Goal: Task Accomplishment & Management: Complete application form

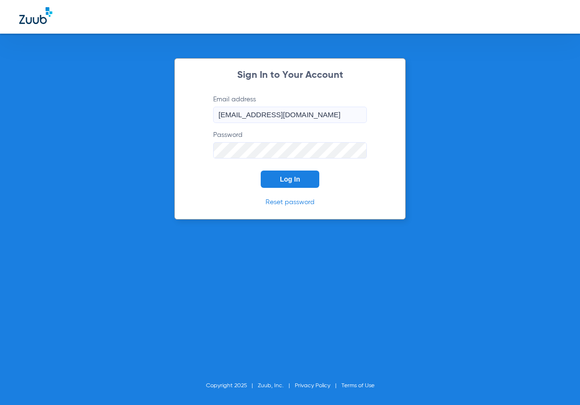
click at [273, 173] on button "Log In" at bounding box center [290, 178] width 59 height 17
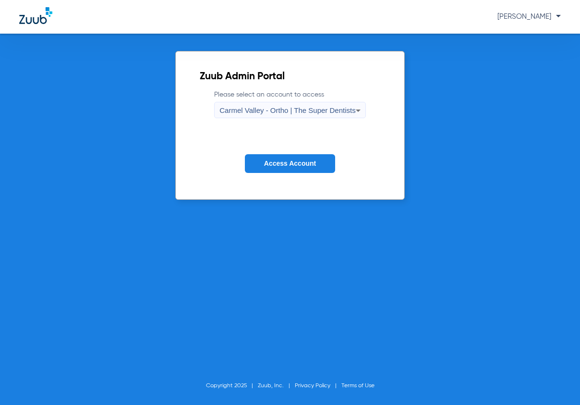
click at [278, 104] on div "Carmel Valley - Ortho | The Super Dentists" at bounding box center [287, 110] width 136 height 16
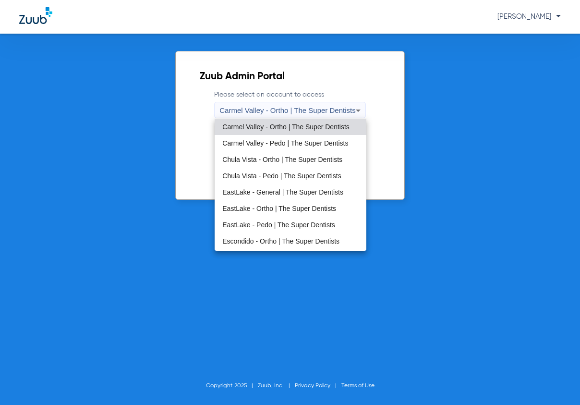
click at [258, 192] on span "EastLake - General | The Super Dentists" at bounding box center [282, 192] width 121 height 7
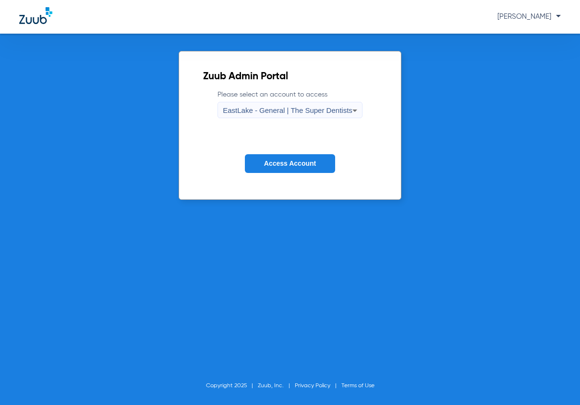
click at [273, 170] on button "Access Account" at bounding box center [290, 163] width 90 height 19
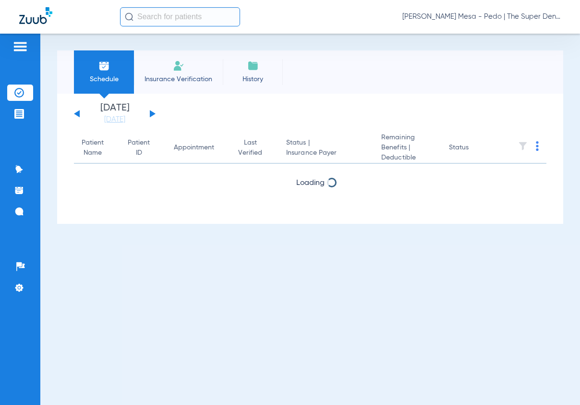
click at [173, 80] on span "Insurance Verification" at bounding box center [178, 79] width 74 height 10
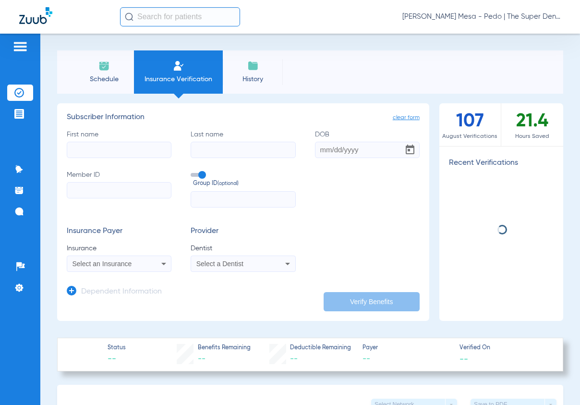
click at [148, 145] on input "First name" at bounding box center [119, 150] width 105 height 16
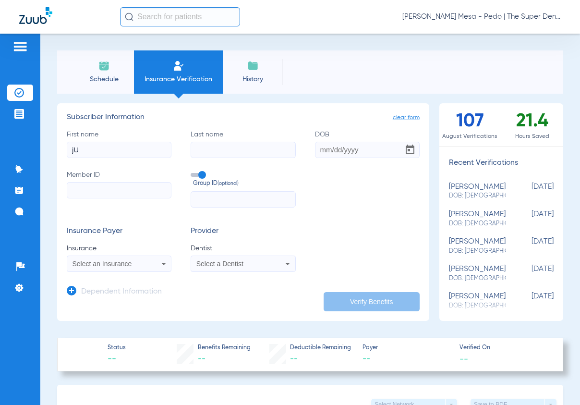
type input "j"
click at [146, 144] on input "[PERSON_NAME]" at bounding box center [119, 150] width 105 height 16
type input "[PERSON_NAME]"
click at [315, 153] on input "DOB Required" at bounding box center [367, 150] width 105 height 16
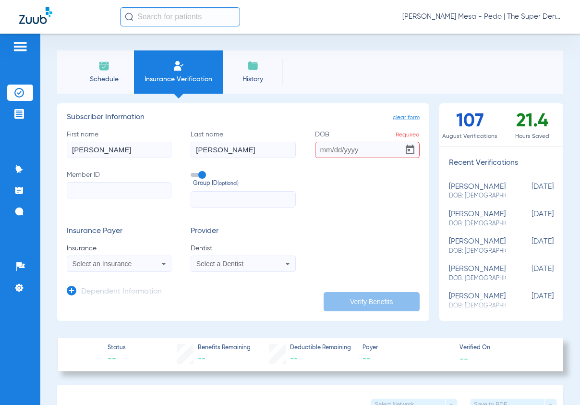
click at [322, 150] on input "DOB Required" at bounding box center [367, 150] width 105 height 16
click at [329, 146] on input "0" at bounding box center [367, 150] width 105 height 16
type input "[DATE]"
click at [131, 191] on input "Member ID" at bounding box center [119, 190] width 105 height 16
click at [78, 189] on input "Member ID Required" at bounding box center [119, 190] width 105 height 16
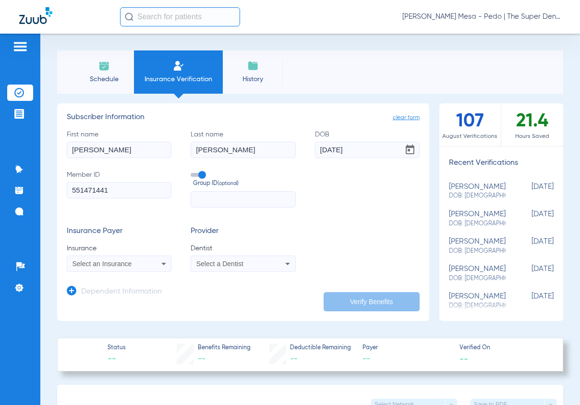
type input "551471441"
click at [132, 258] on div "Select an Insurance" at bounding box center [119, 264] width 104 height 12
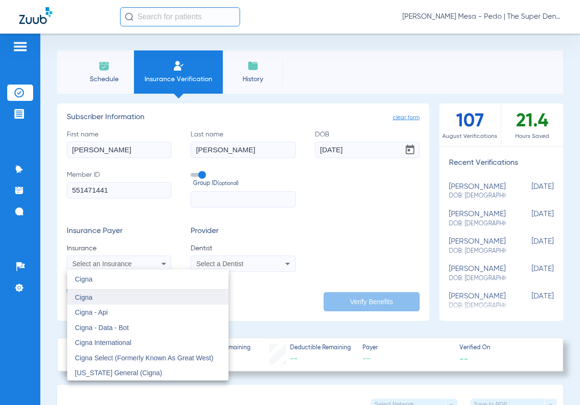
type input "Cigna"
click at [119, 301] on mat-option "Cigna" at bounding box center [147, 296] width 161 height 15
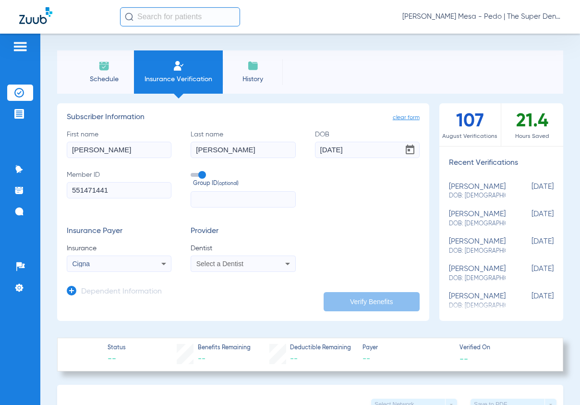
click at [231, 268] on div "Select a Dentist" at bounding box center [243, 264] width 104 height 12
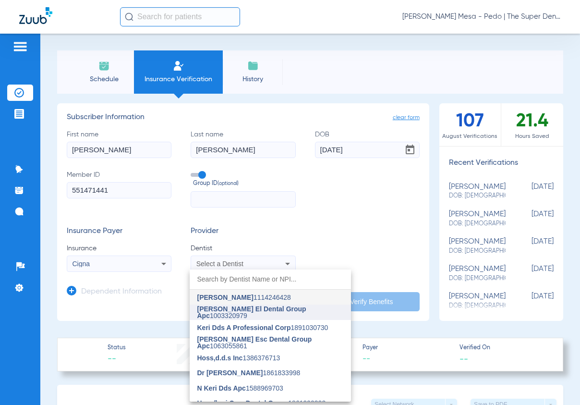
click at [227, 315] on span "[PERSON_NAME] El Dental Group Apc" at bounding box center [251, 312] width 109 height 14
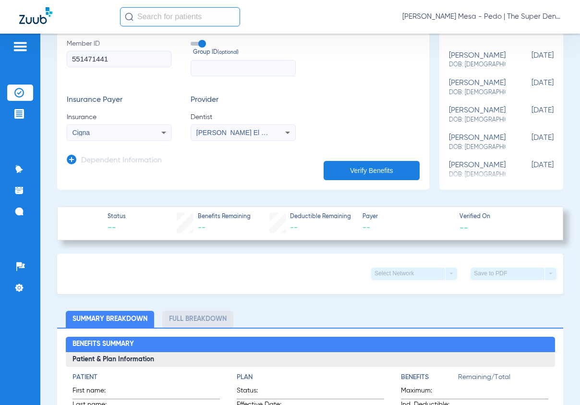
scroll to position [144, 0]
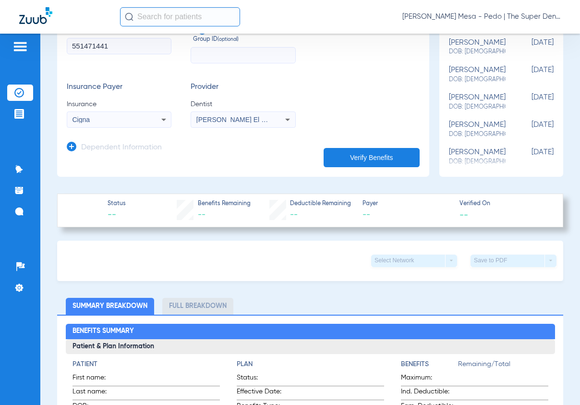
click at [110, 150] on h3 "Dependent Information" at bounding box center [121, 148] width 81 height 10
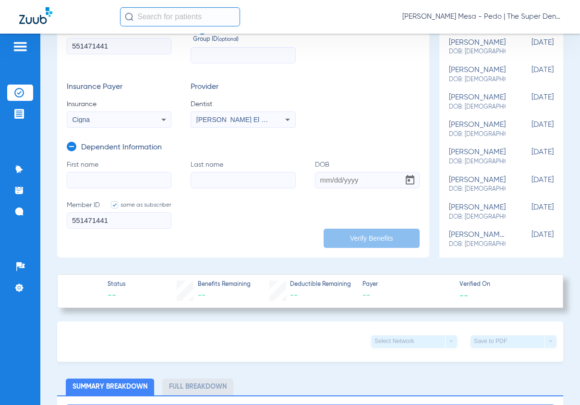
click at [107, 180] on input "First name" at bounding box center [119, 180] width 105 height 16
type input "[PERSON_NAME]"
click at [233, 181] on input "[PERSON_NAME]" at bounding box center [243, 180] width 105 height 16
click at [334, 176] on input "10/10/4201" at bounding box center [367, 180] width 105 height 16
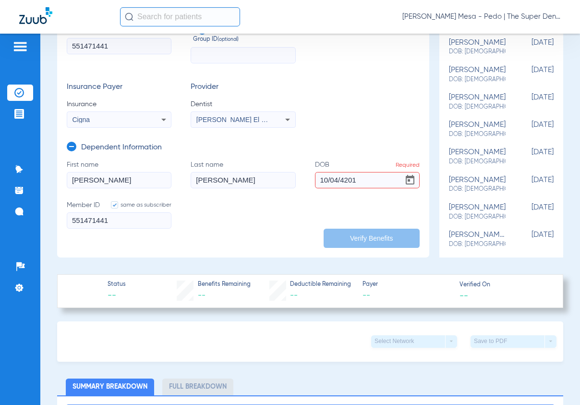
drag, startPoint x: 345, startPoint y: 181, endPoint x: 363, endPoint y: 181, distance: 18.7
click at [363, 181] on input "10/04/4201" at bounding box center [367, 180] width 105 height 16
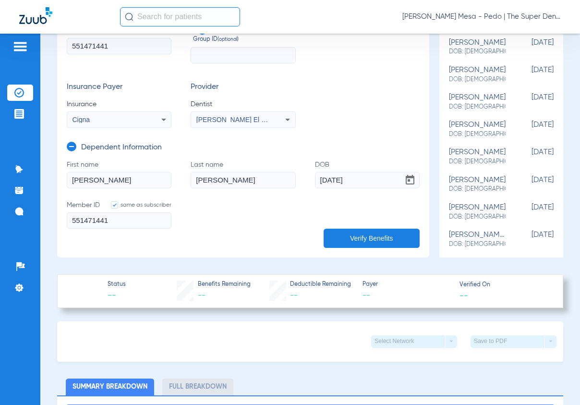
type input "[DATE]"
click at [366, 241] on button "Verify Benefits" at bounding box center [372, 238] width 96 height 19
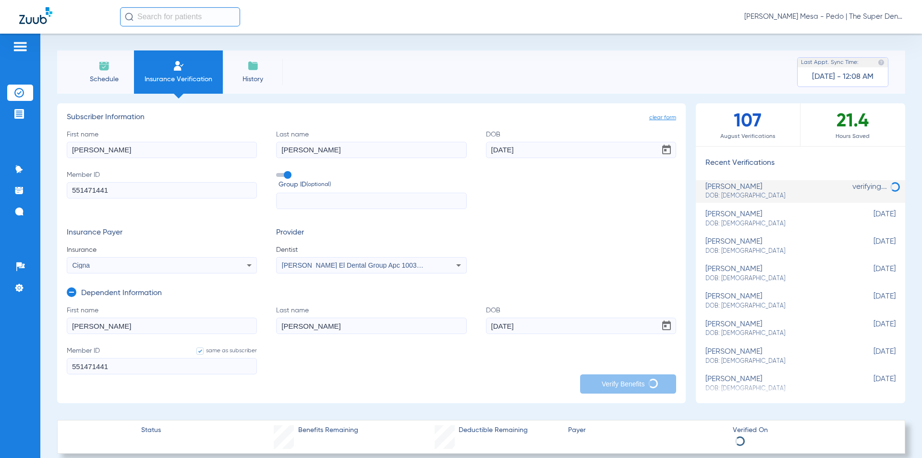
scroll to position [48, 0]
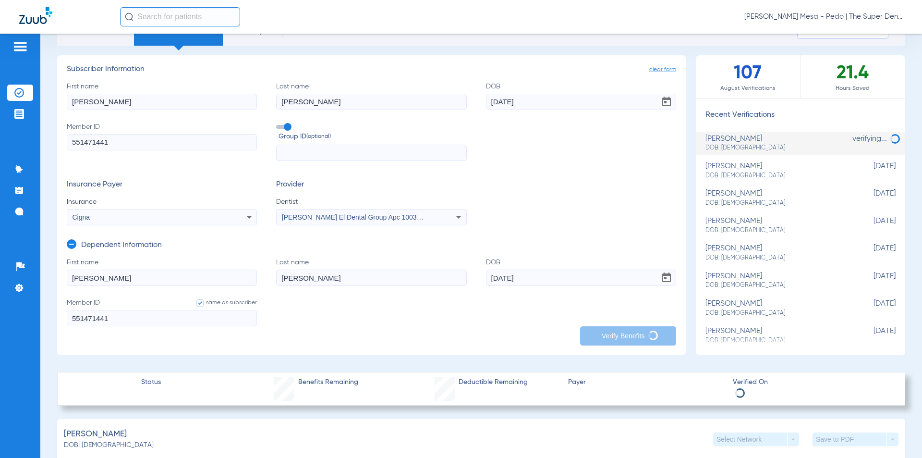
click at [579, 180] on span "DOB: [DEMOGRAPHIC_DATA]" at bounding box center [776, 175] width 142 height 9
type input "[PERSON_NAME]"
type input "[DATE]"
type input "816797192"
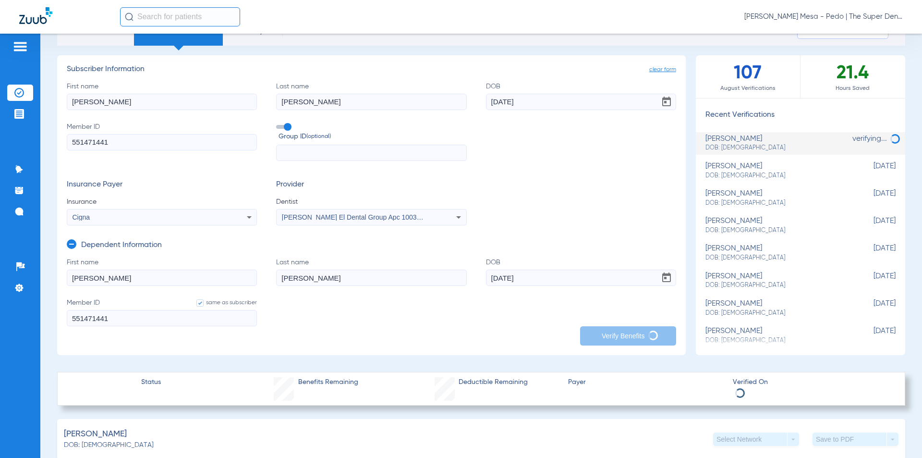
type input "[PERSON_NAME]"
type input "[DATE]"
type input "816797192"
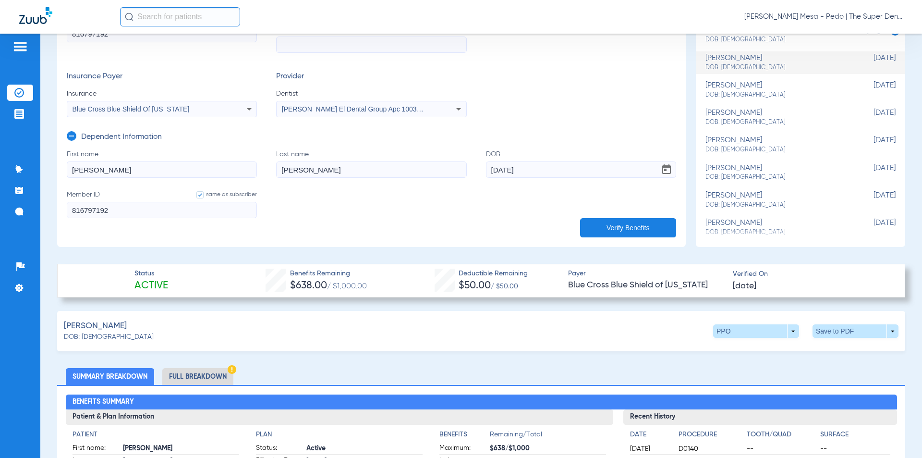
scroll to position [96, 0]
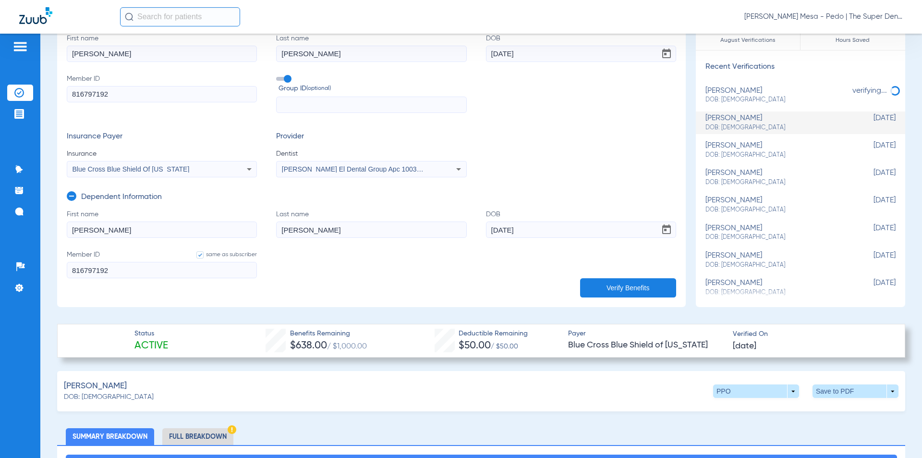
click at [579, 91] on div "[PERSON_NAME] DOB: [DEMOGRAPHIC_DATA]" at bounding box center [776, 95] width 142 height 18
type input "[PERSON_NAME]"
type input "[DATE]"
type input "551471441"
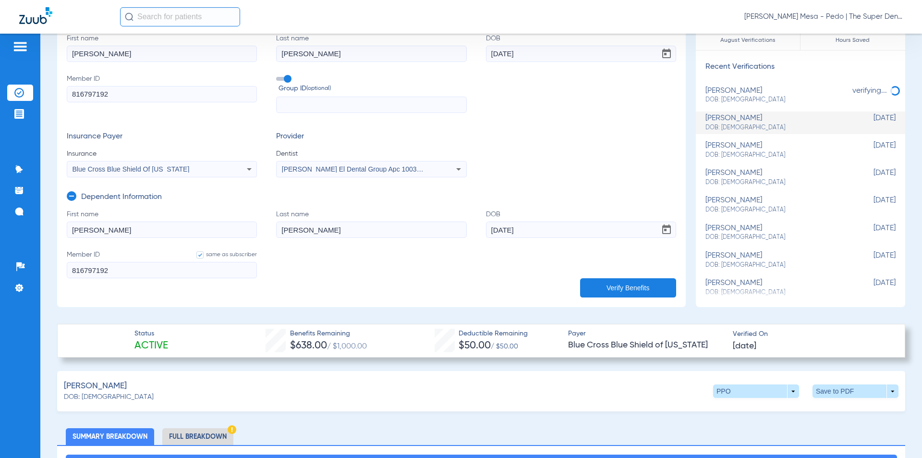
type input "[PERSON_NAME]"
type input "[DATE]"
type input "551471441"
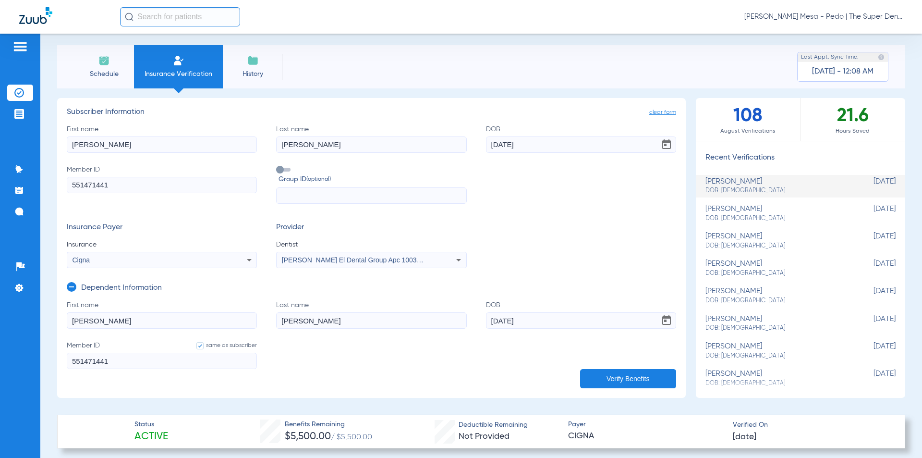
scroll to position [0, 0]
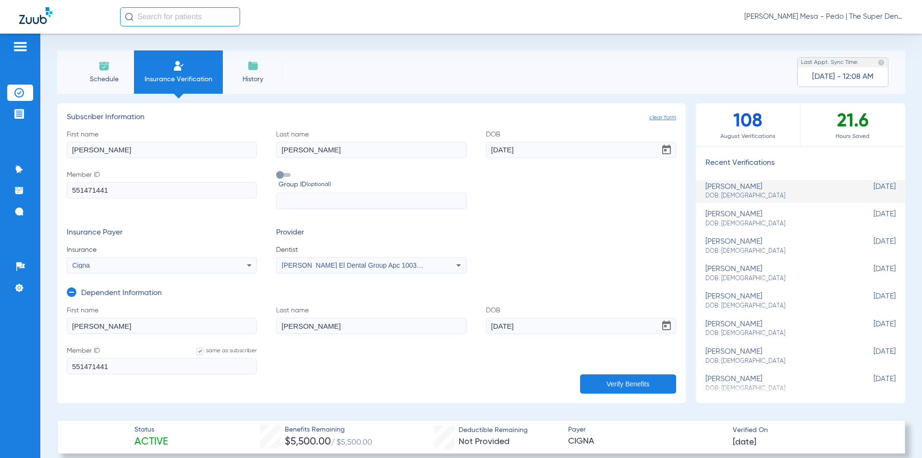
click at [579, 117] on span "clear form" at bounding box center [662, 118] width 27 height 10
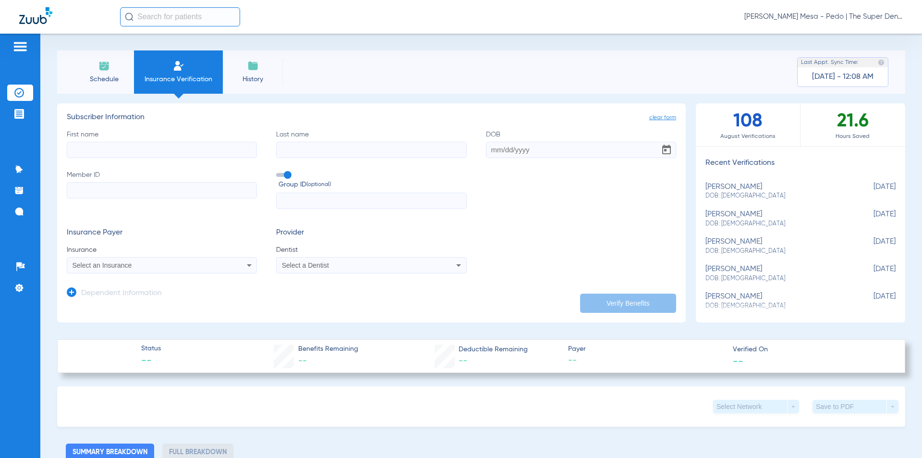
click at [170, 150] on input "First name" at bounding box center [162, 150] width 190 height 16
type input "[PERSON_NAME]"
type input "[DATE]"
click at [176, 200] on label "Member ID" at bounding box center [162, 189] width 190 height 39
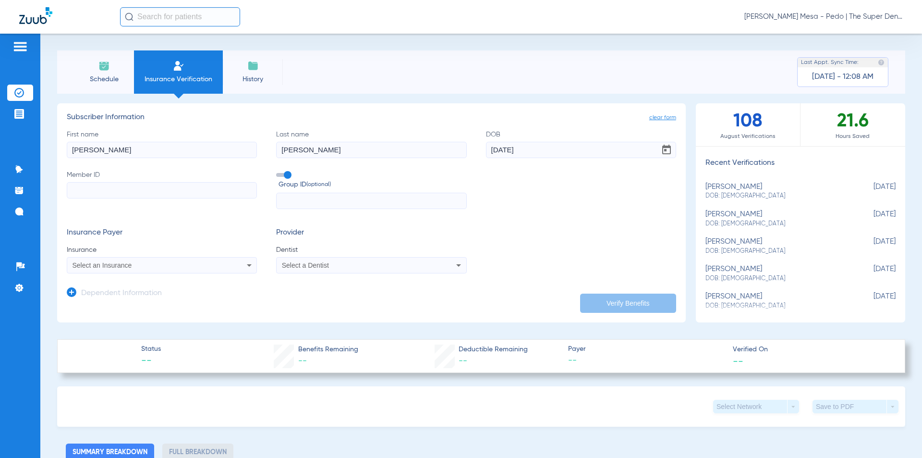
click at [176, 198] on input "Member ID" at bounding box center [162, 190] width 190 height 16
click at [177, 194] on input "Member ID" at bounding box center [162, 190] width 190 height 16
paste input "939412335"
type input "939412335"
click at [117, 267] on span "Select an Insurance" at bounding box center [102, 265] width 60 height 8
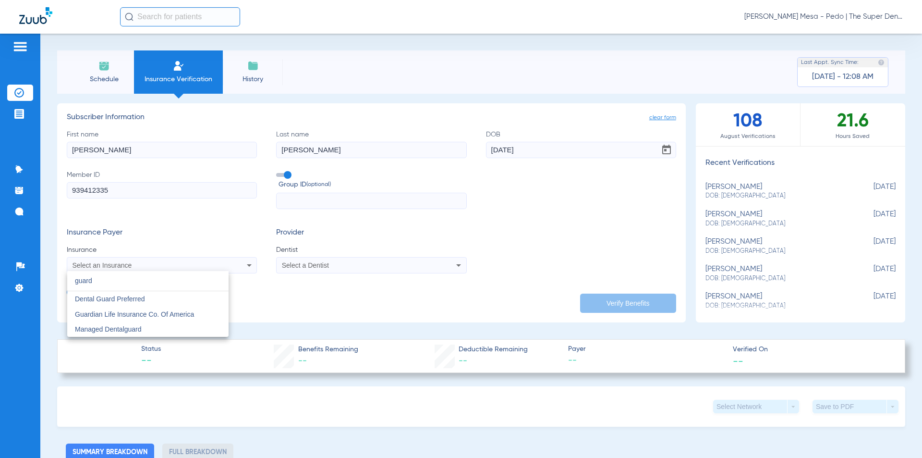
type input "guard"
click at [579, 189] on div at bounding box center [461, 229] width 922 height 458
click at [579, 189] on div "[PERSON_NAME] DOB: [DEMOGRAPHIC_DATA]" at bounding box center [776, 191] width 142 height 18
type input "[PERSON_NAME]"
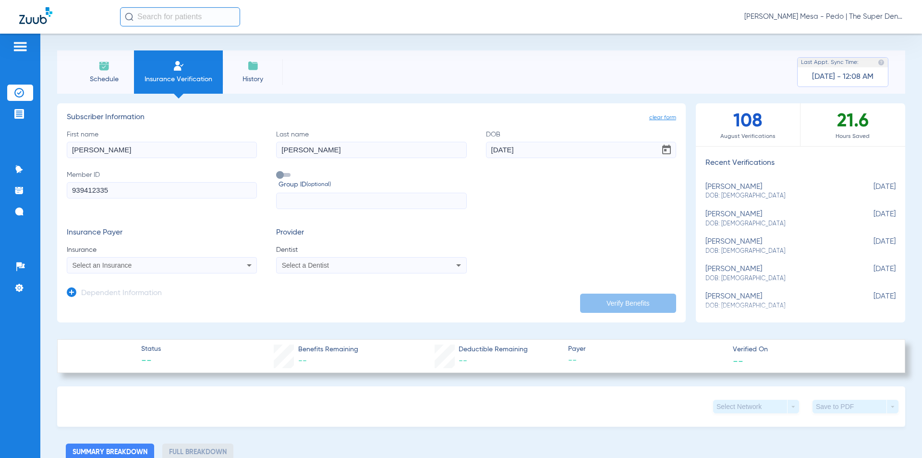
type input "[DATE]"
type input "551471441"
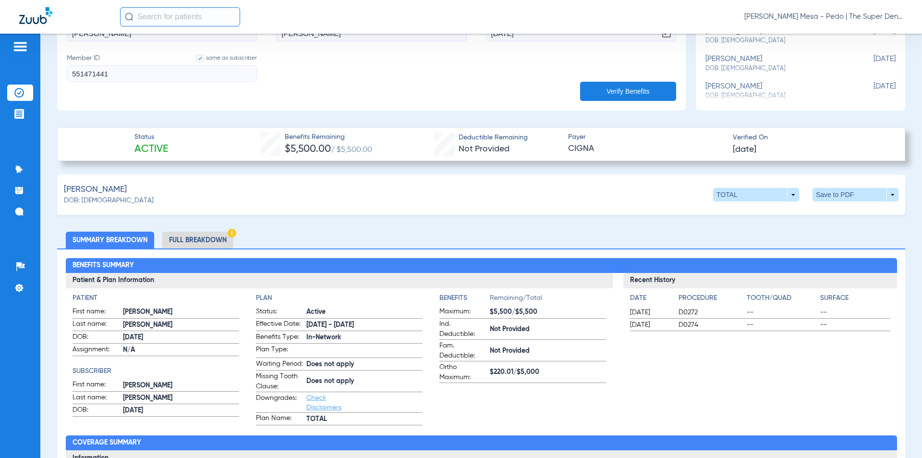
scroll to position [336, 0]
